Goal: Find specific page/section: Find specific page/section

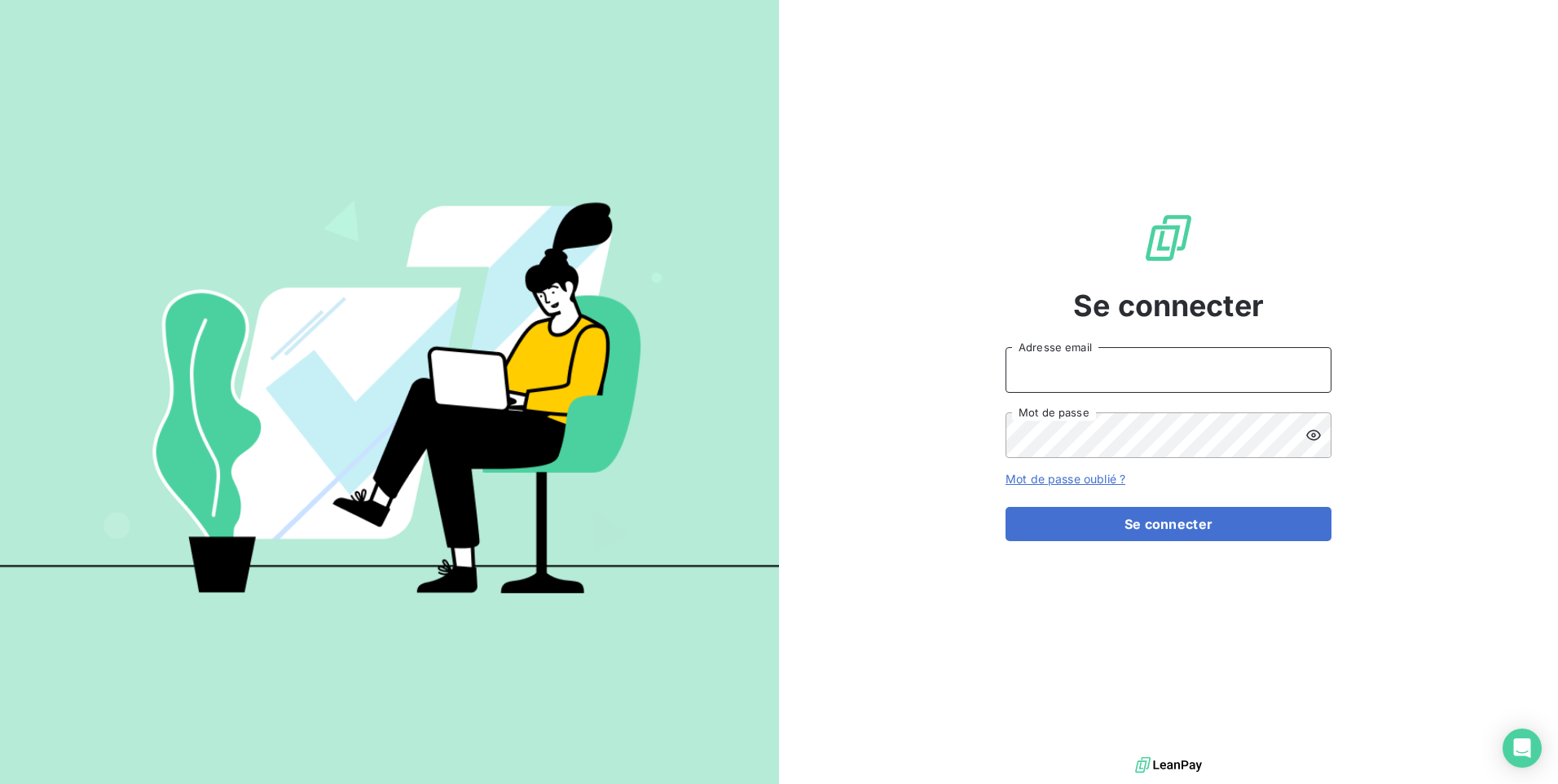
type input "[EMAIL_ADDRESS][DOMAIN_NAME]"
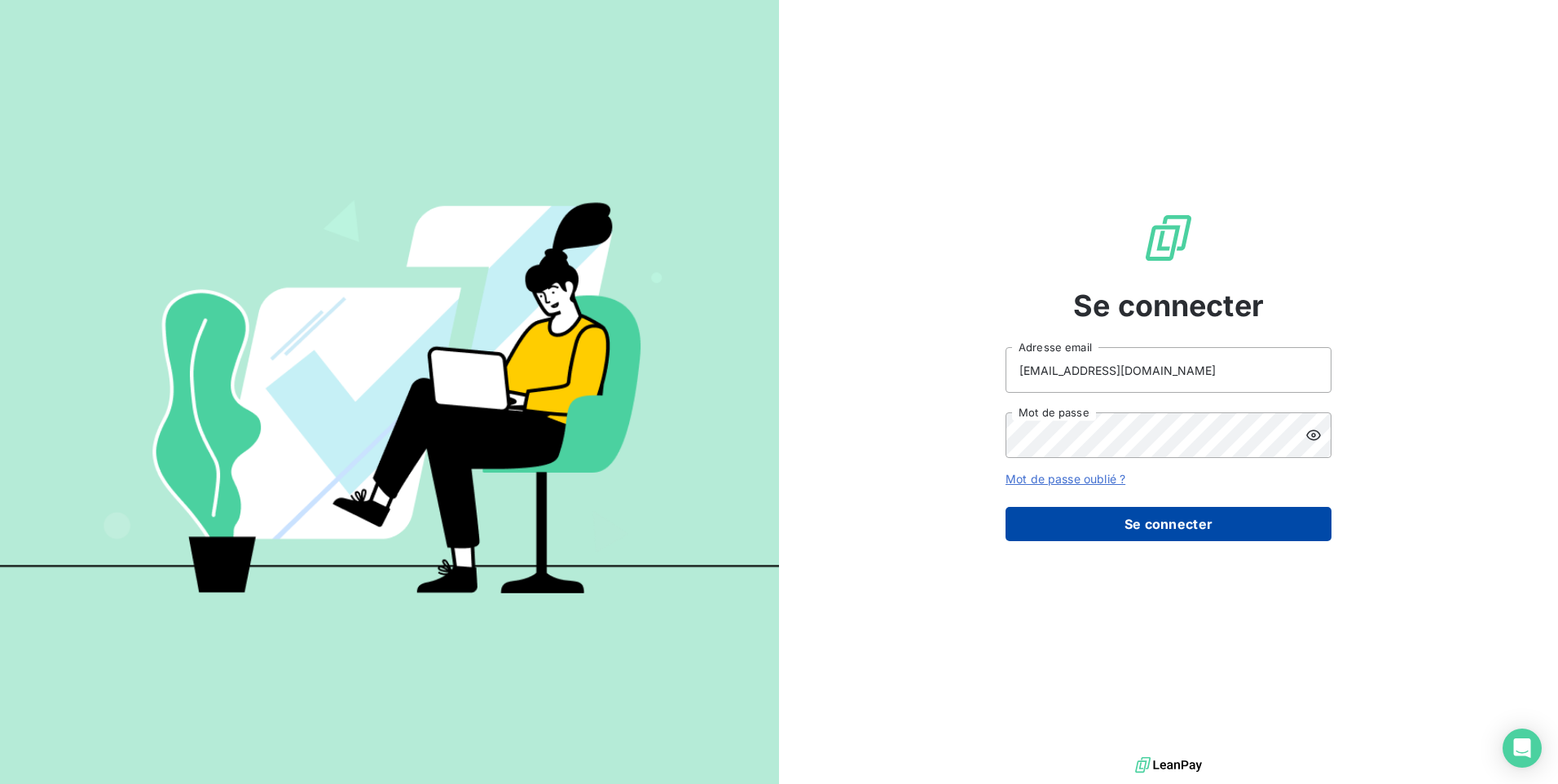
click at [1026, 523] on button "Se connecter" at bounding box center [1169, 524] width 326 height 34
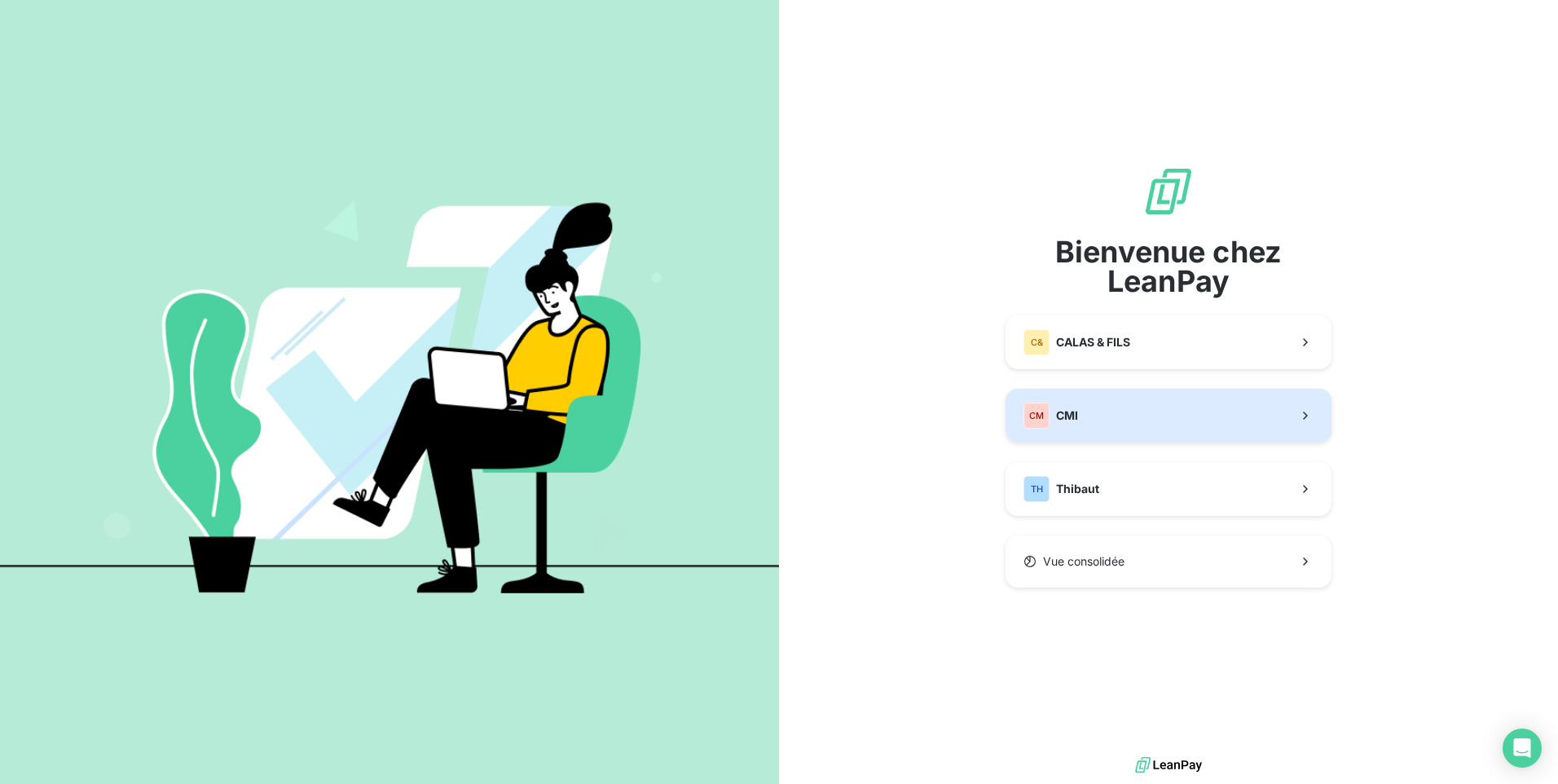
click at [1093, 421] on button "CM CMI" at bounding box center [1169, 416] width 326 height 54
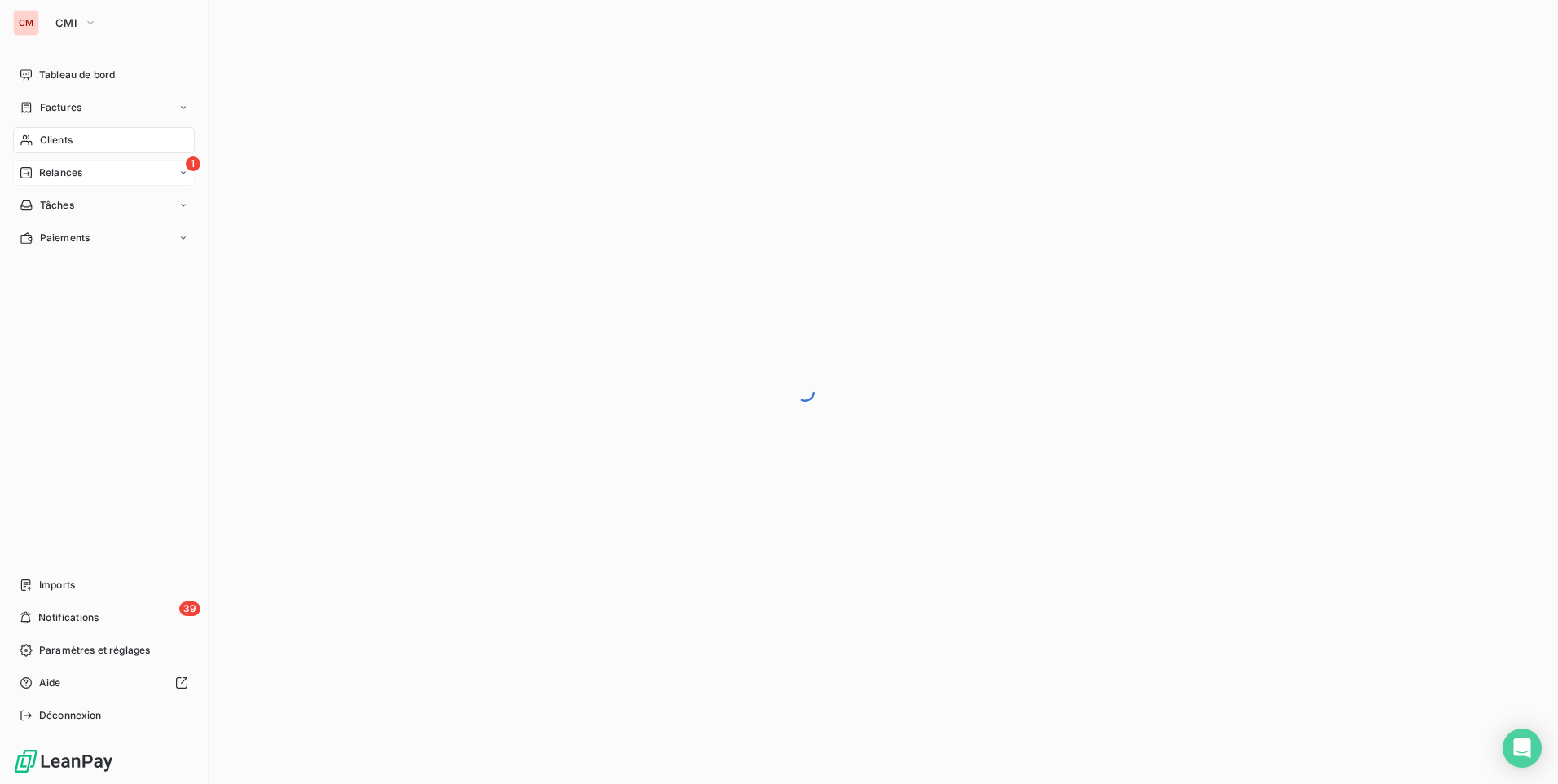
click at [33, 174] on div "Relances" at bounding box center [51, 172] width 63 height 14
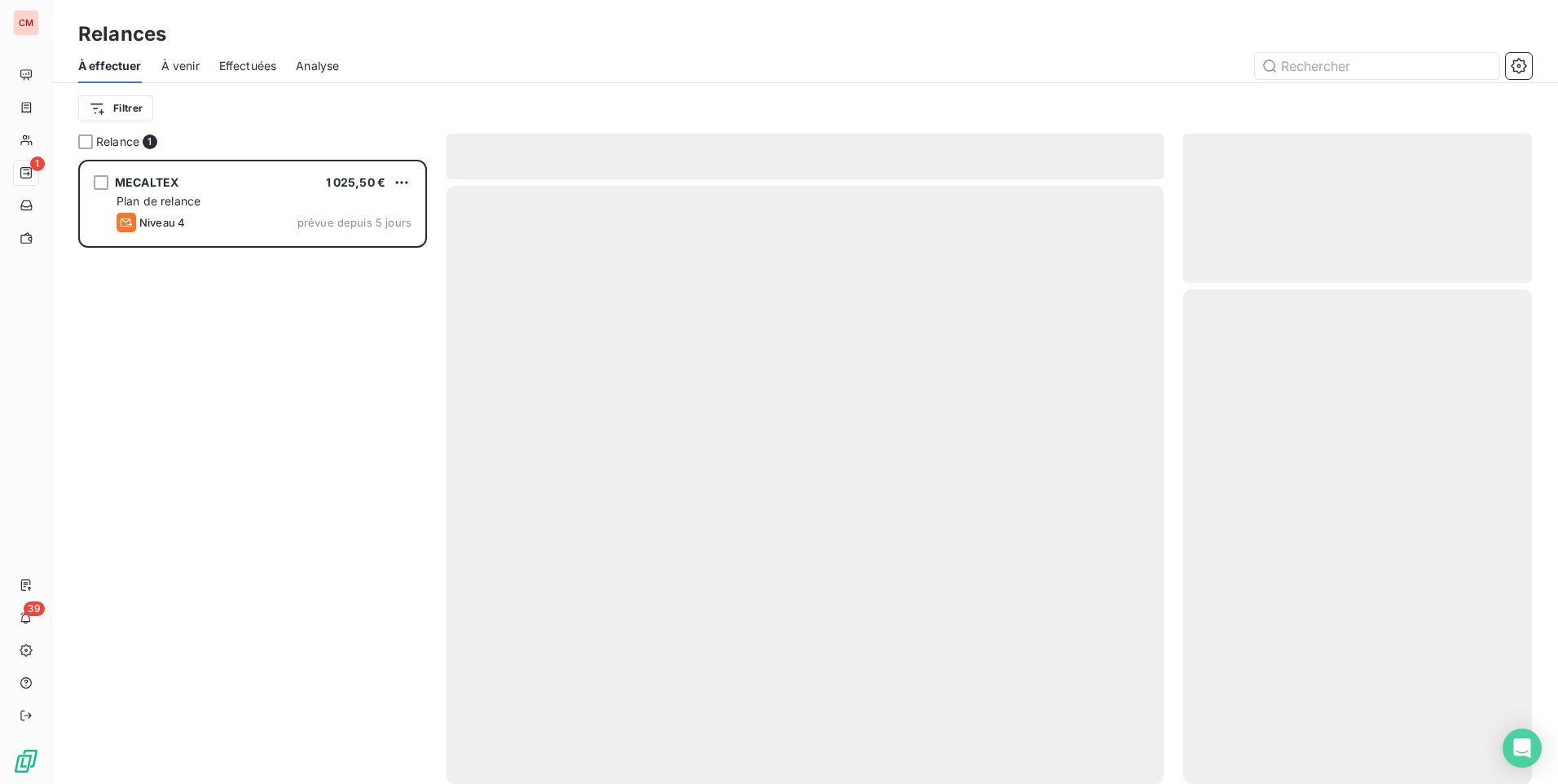
scroll to position [612, 337]
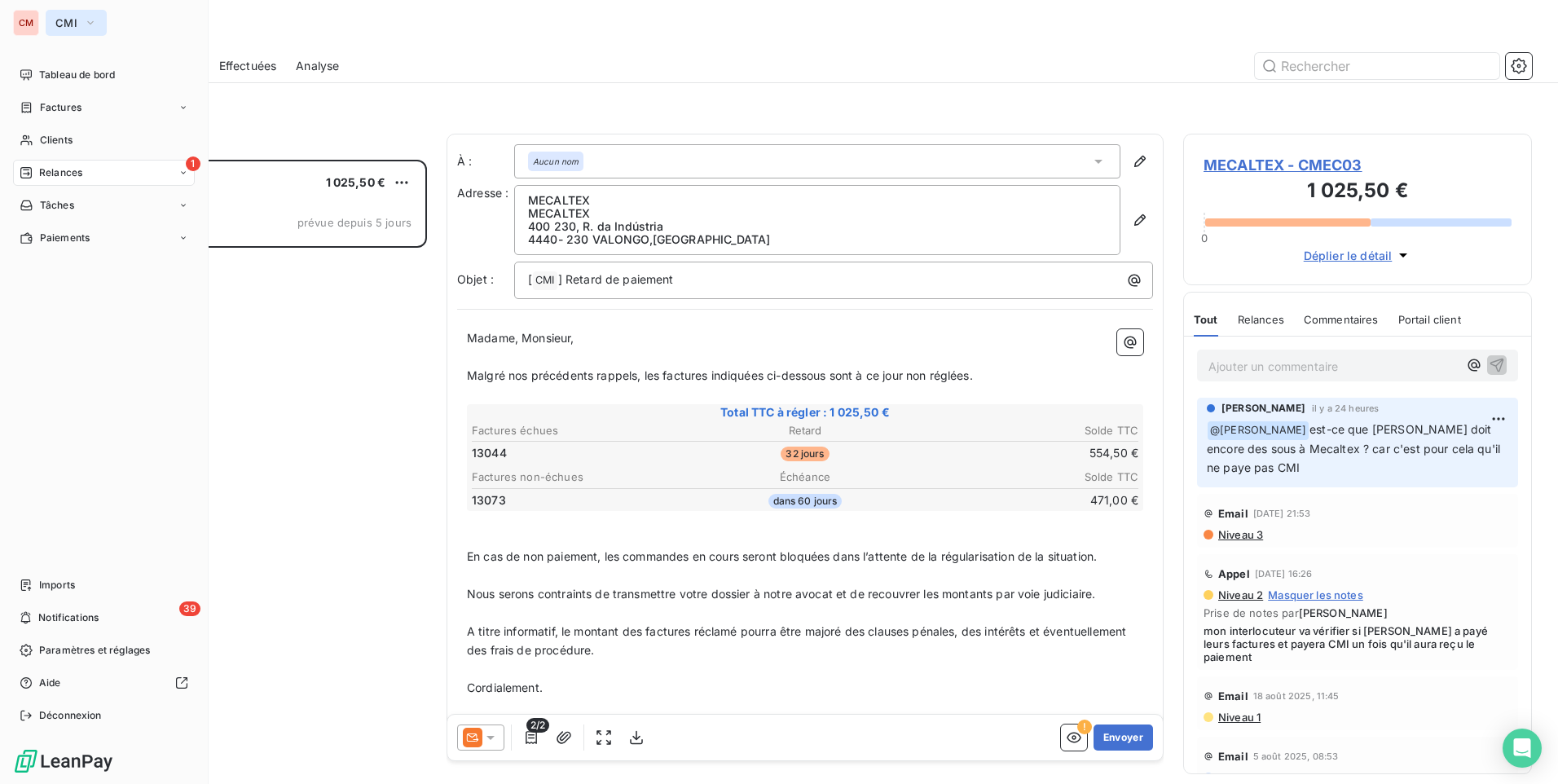
click at [68, 20] on span "CMI" at bounding box center [66, 23] width 22 height 13
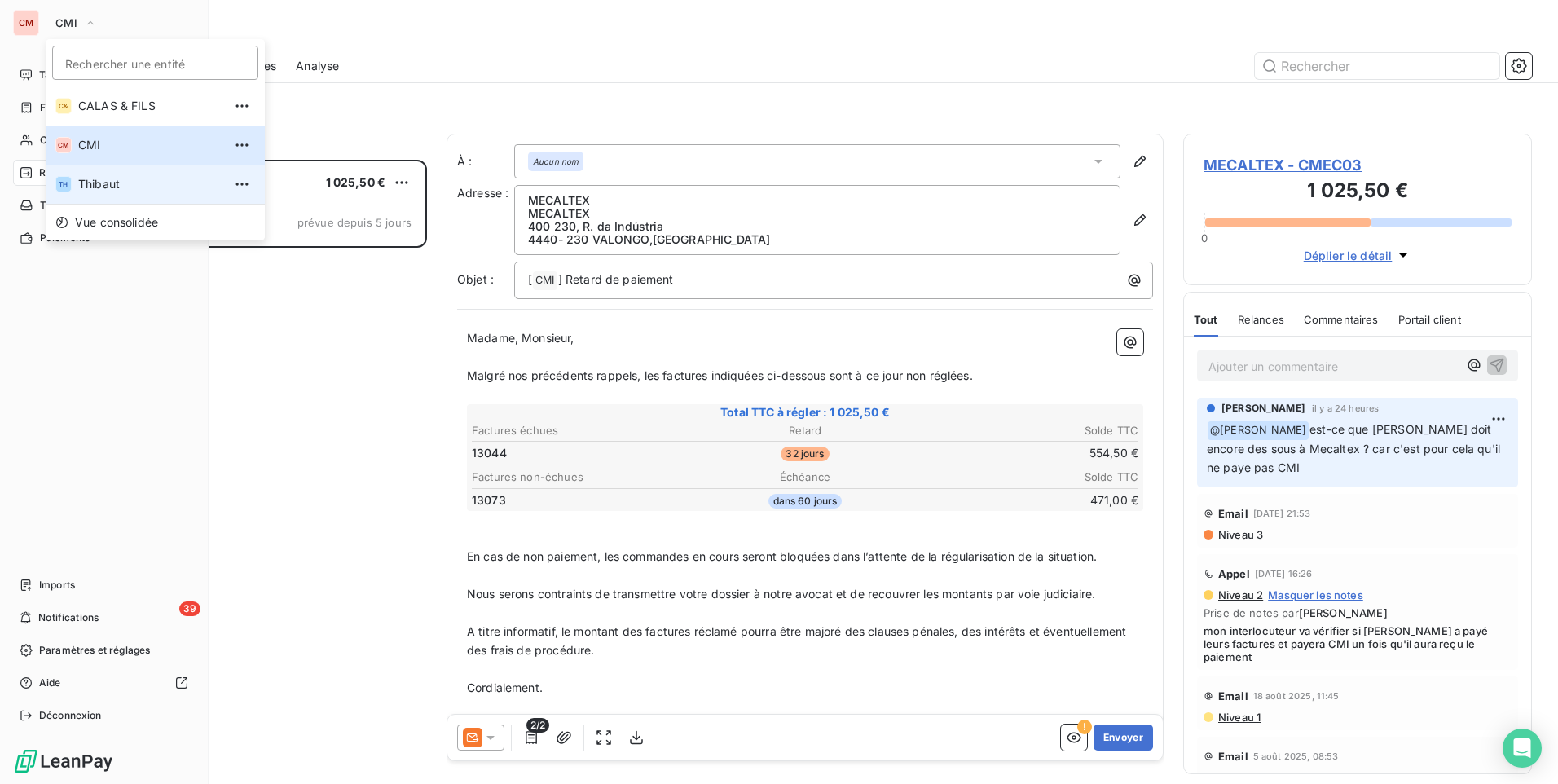
click at [108, 170] on li "TH Thibaut" at bounding box center [155, 184] width 219 height 39
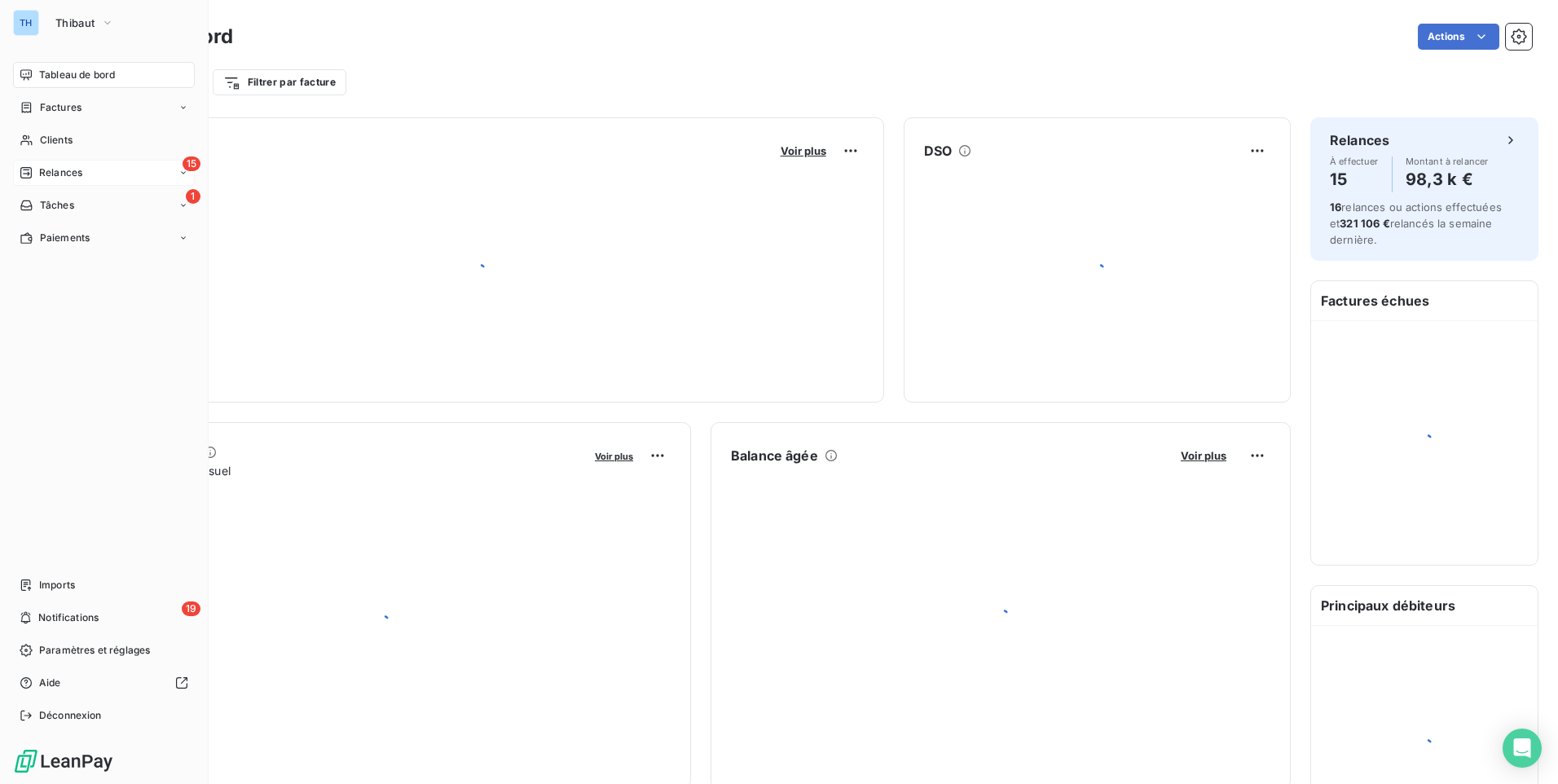
click at [99, 179] on div "15 Relances" at bounding box center [104, 172] width 182 height 26
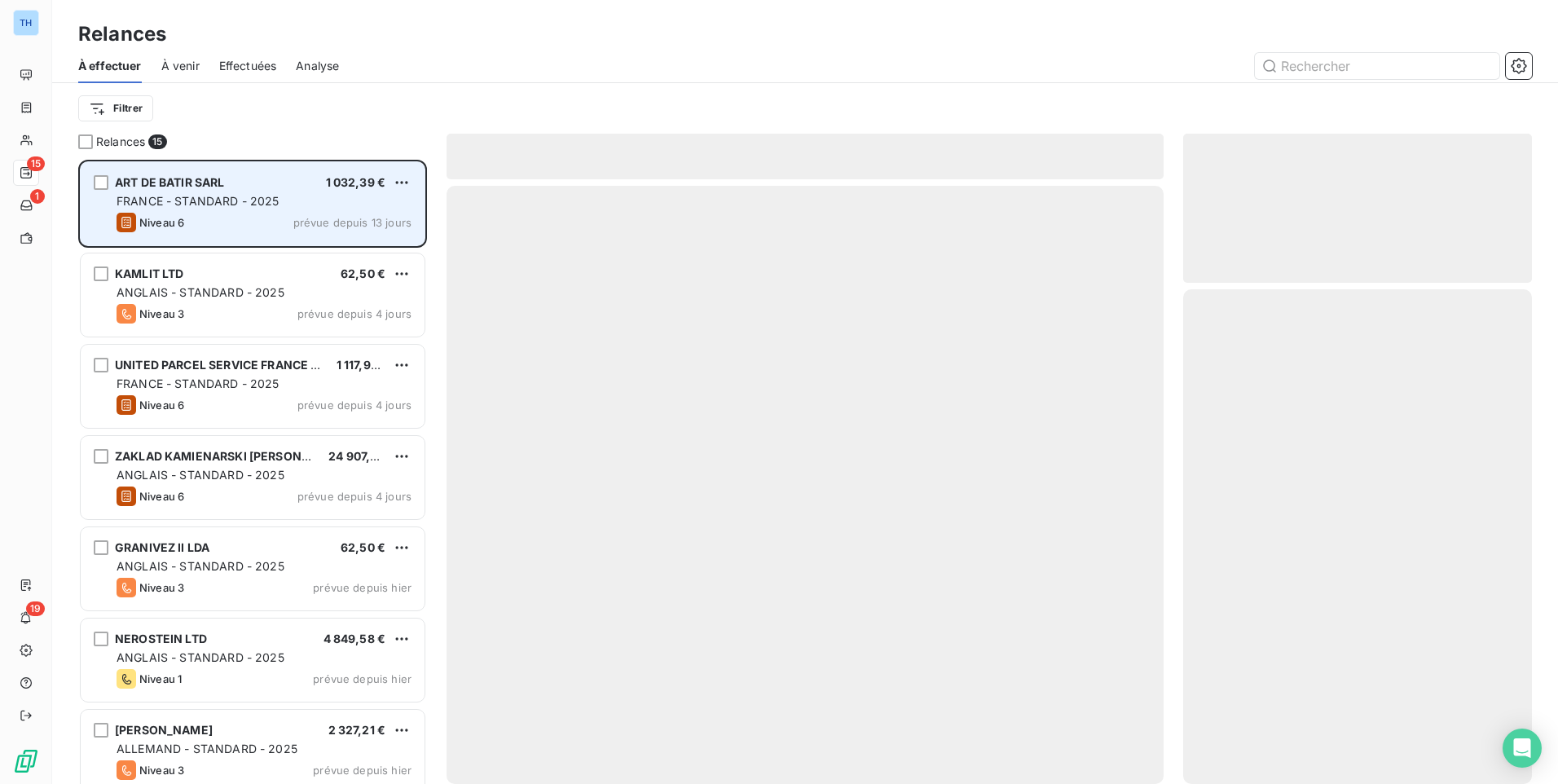
scroll to position [612, 337]
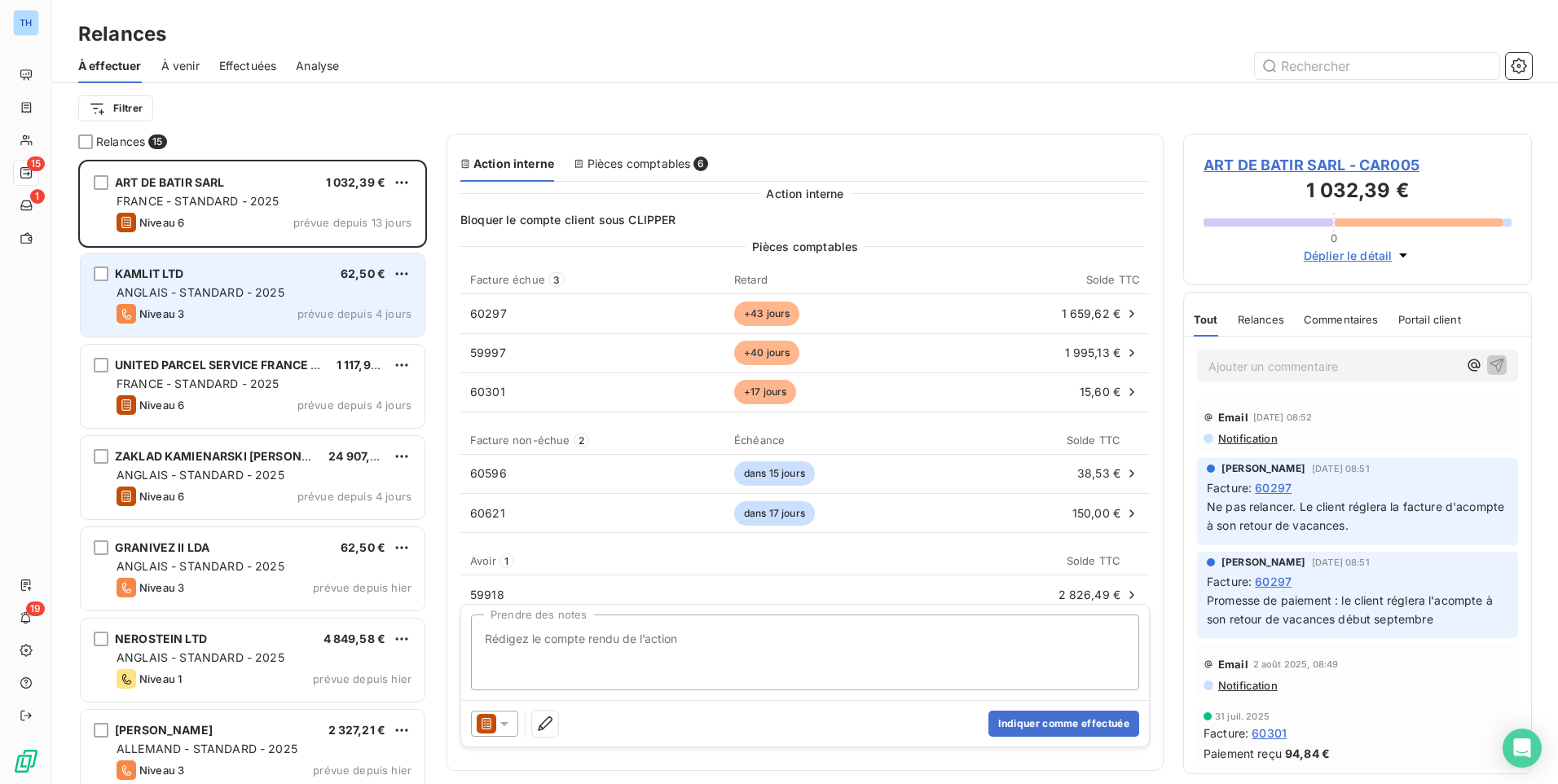
click at [232, 289] on span "ANGLAIS - STANDARD - 2025" at bounding box center [200, 292] width 168 height 14
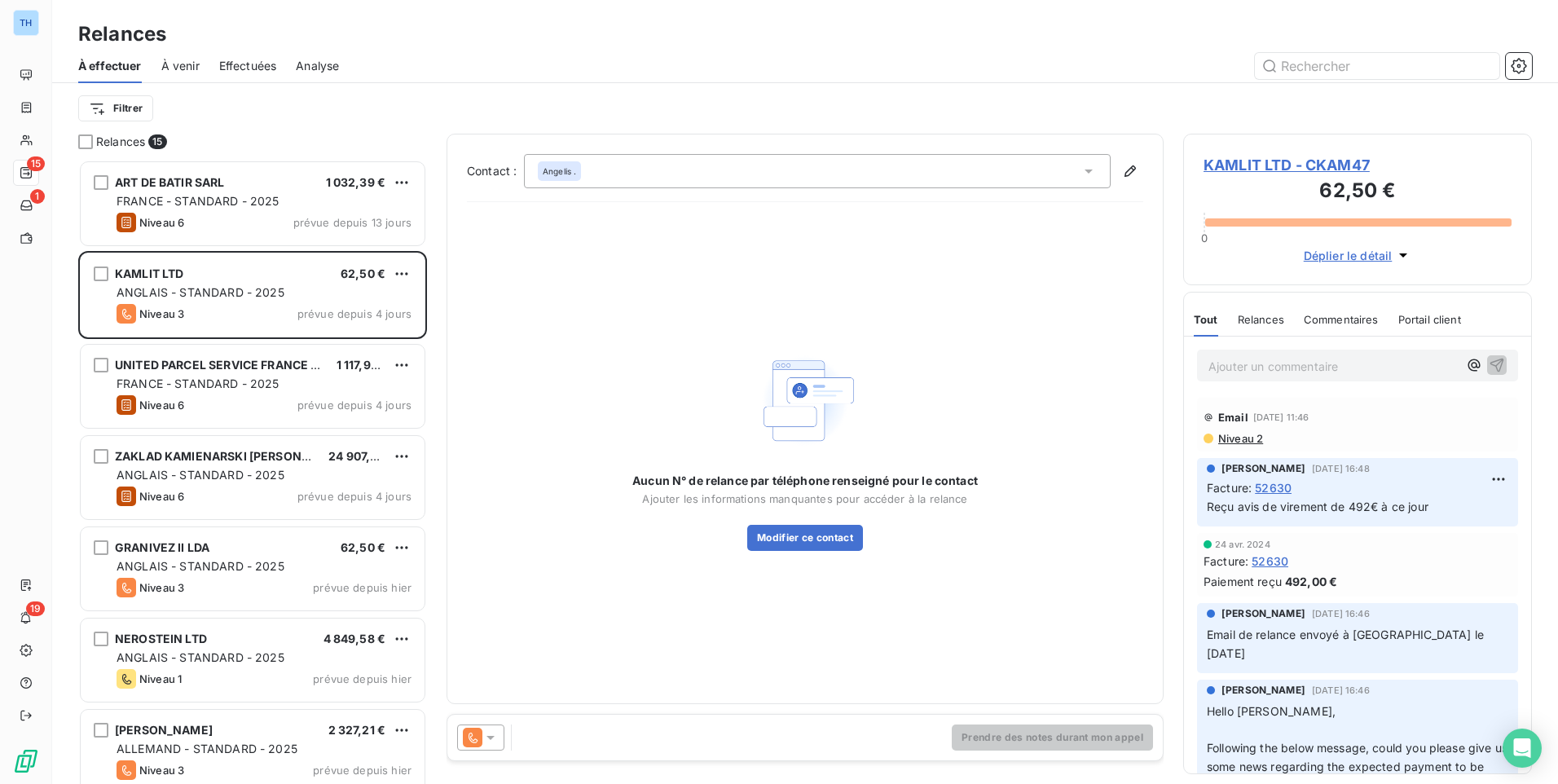
scroll to position [612, 337]
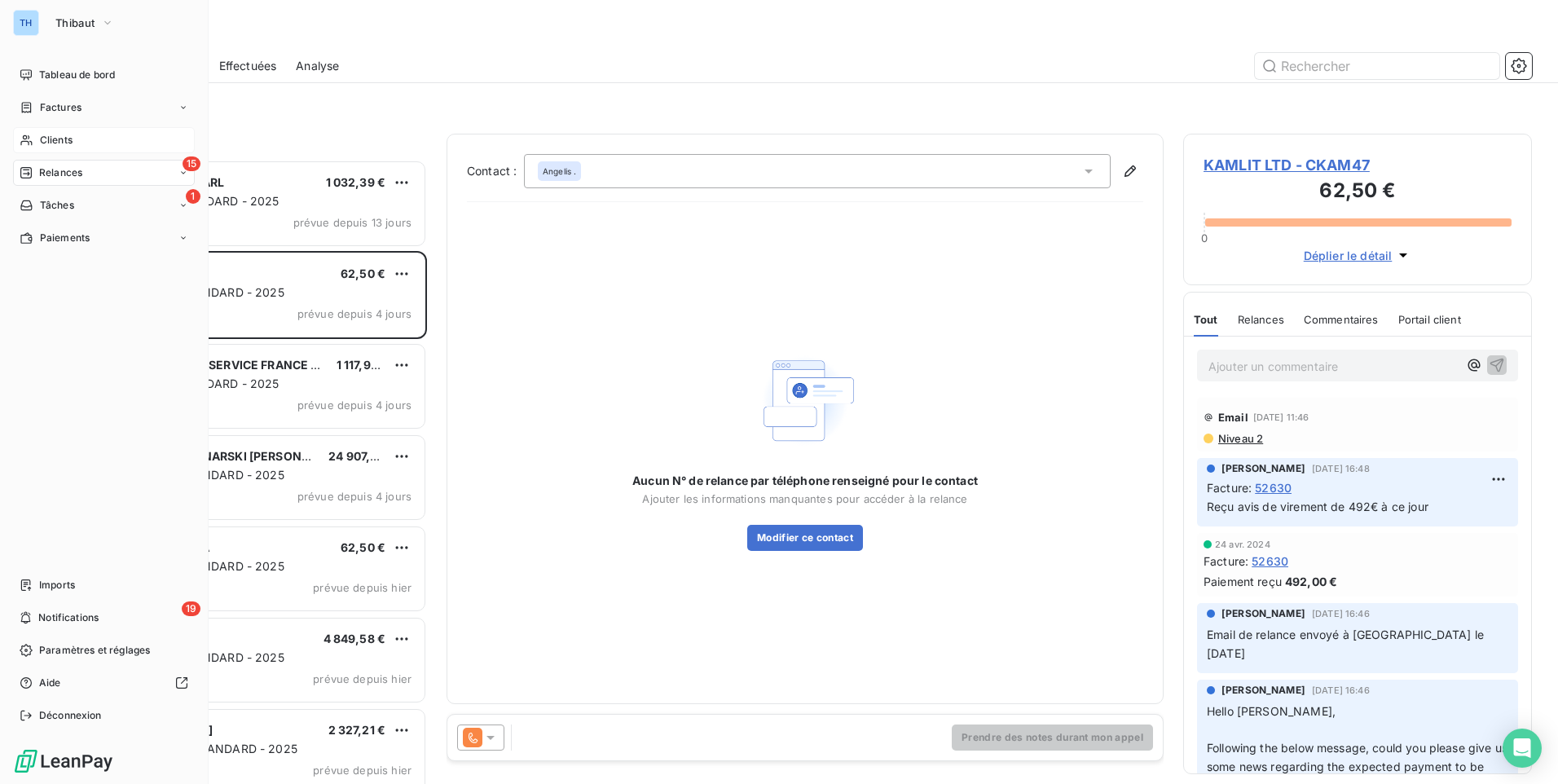
drag, startPoint x: 37, startPoint y: 139, endPoint x: 82, endPoint y: 133, distance: 45.4
click at [37, 139] on div "Clients" at bounding box center [104, 140] width 182 height 26
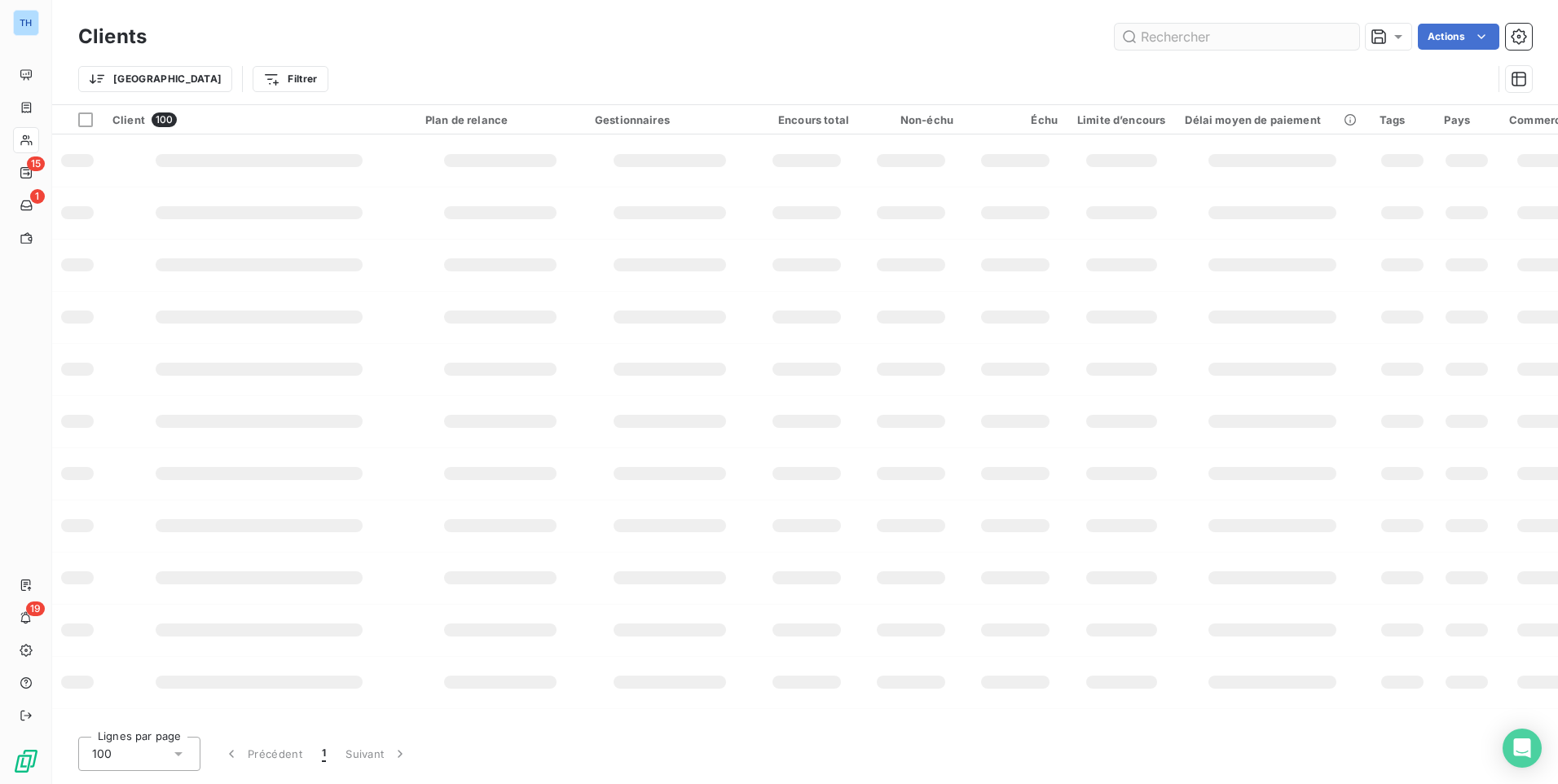
click at [1150, 38] on input "text" at bounding box center [1237, 36] width 245 height 26
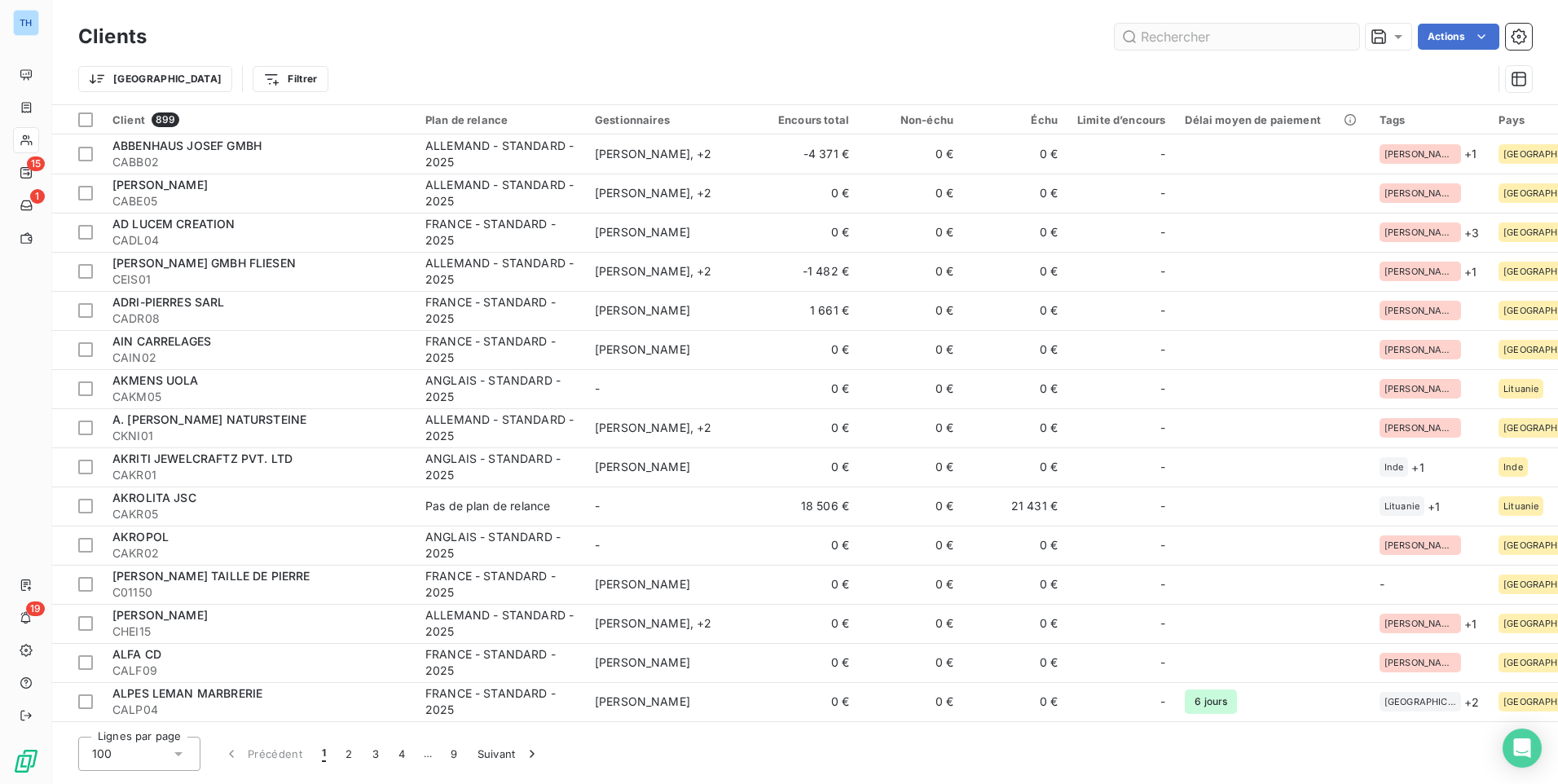
click at [1153, 37] on input "text" at bounding box center [1237, 36] width 245 height 26
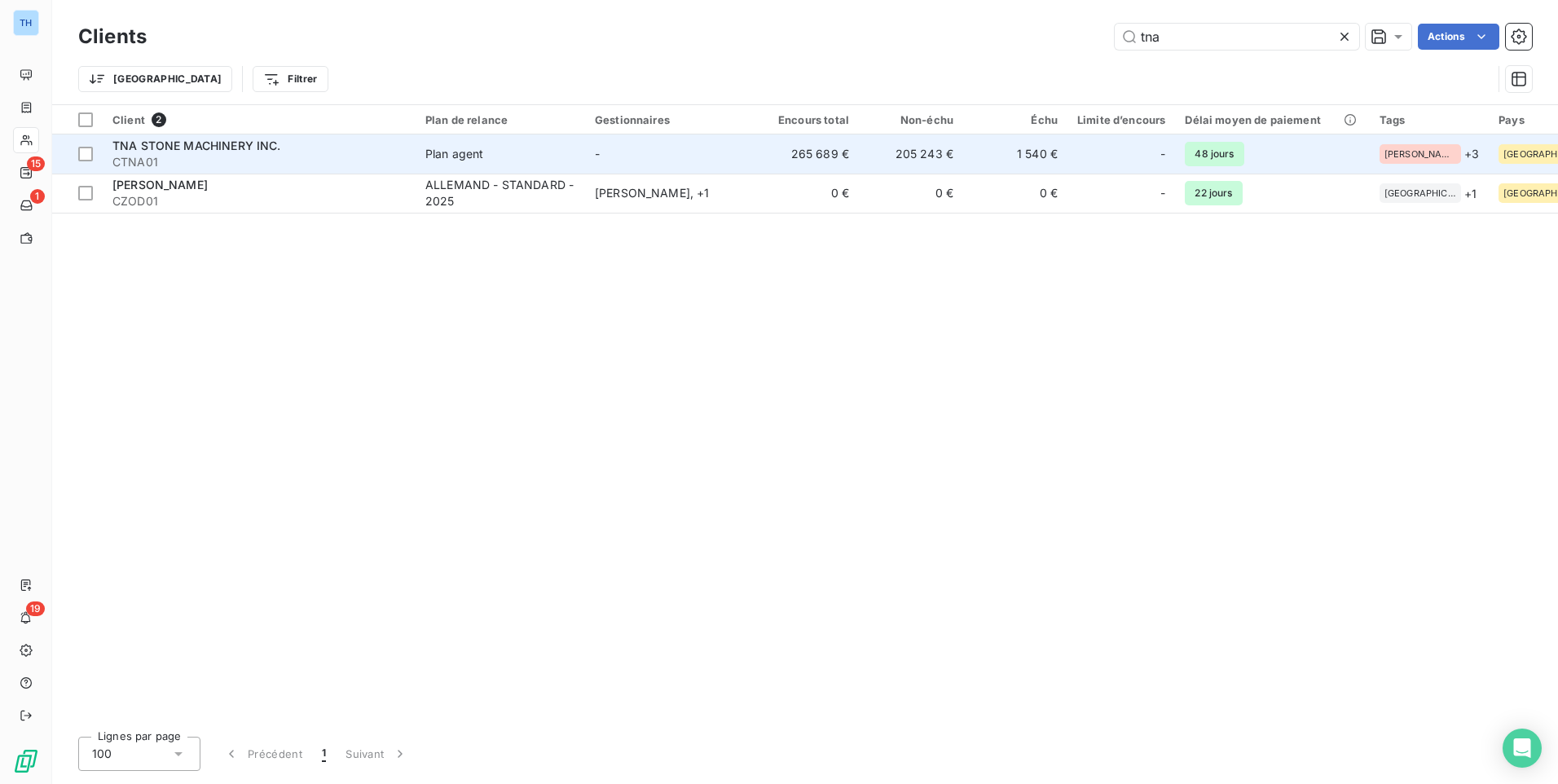
type input "tna"
click at [296, 159] on span "CTNA01" at bounding box center [259, 162] width 293 height 16
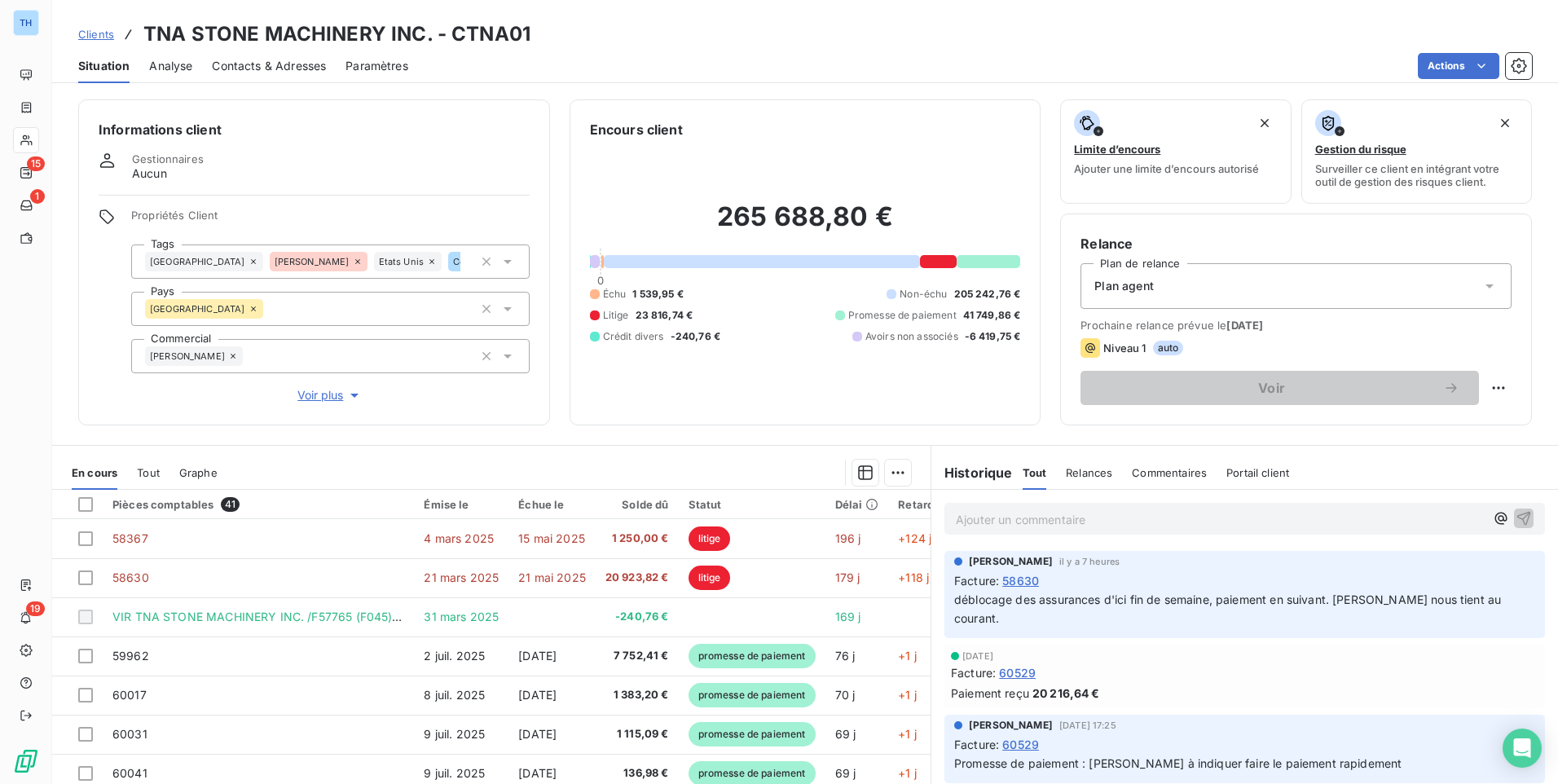
scroll to position [69, 0]
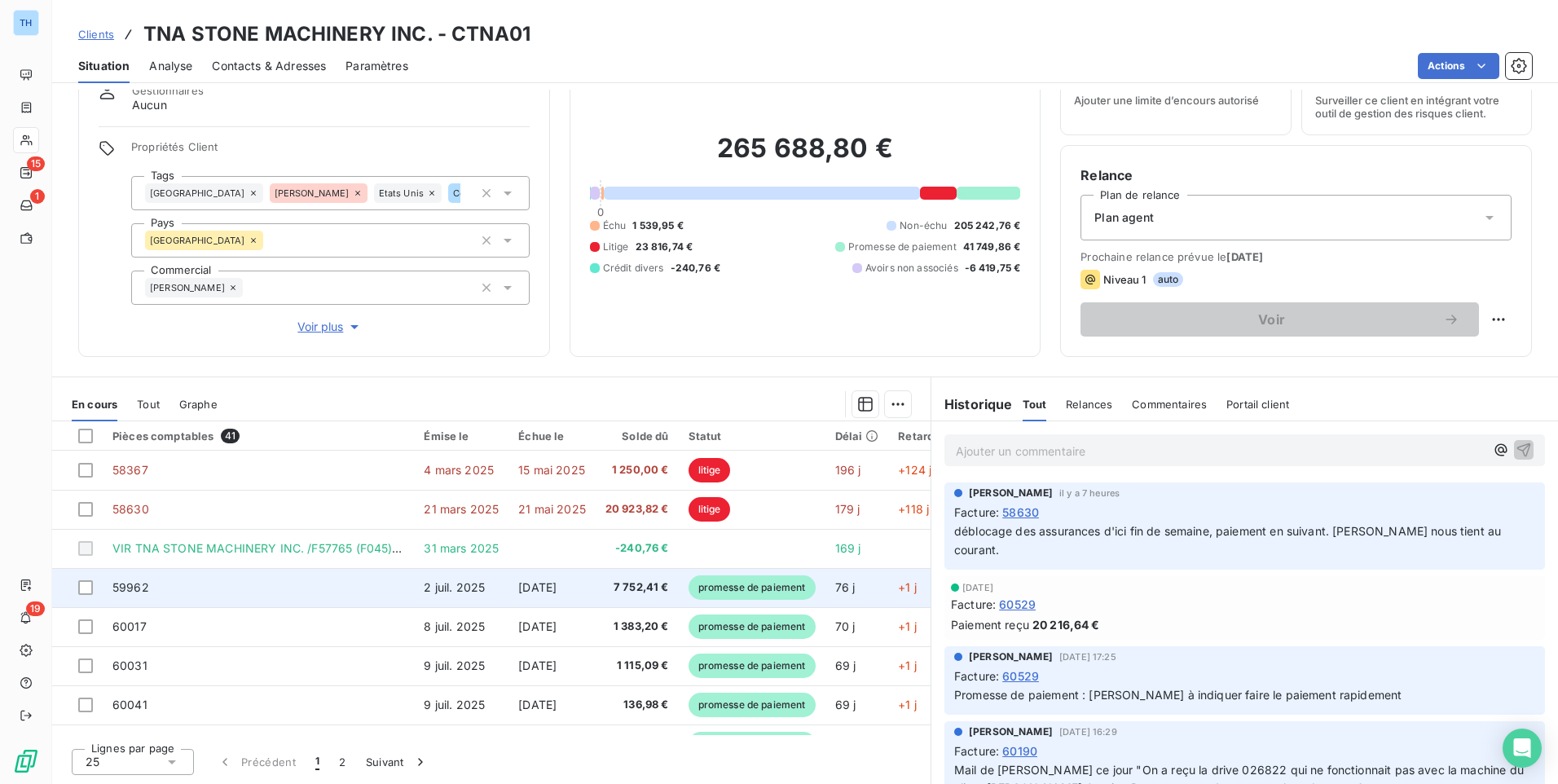
click at [326, 587] on td "59962" at bounding box center [258, 587] width 311 height 39
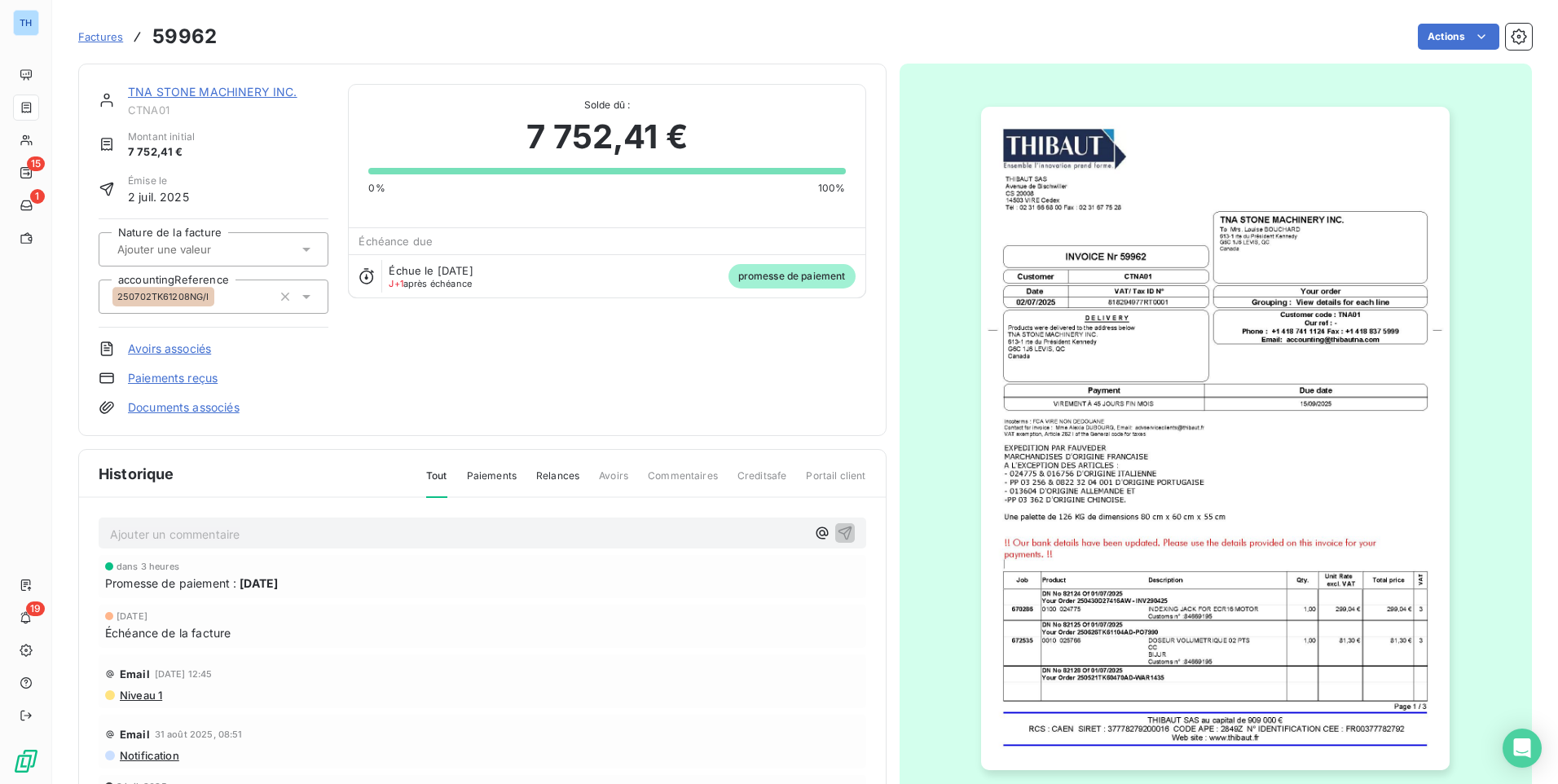
click at [232, 88] on link "TNA STONE MACHINERY INC." at bounding box center [212, 91] width 169 height 14
